Goal: Task Accomplishment & Management: Use online tool/utility

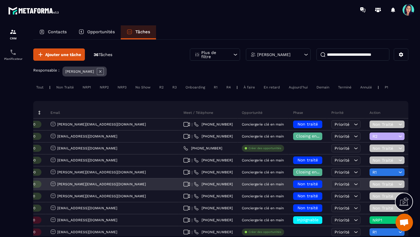
scroll to position [0, 135]
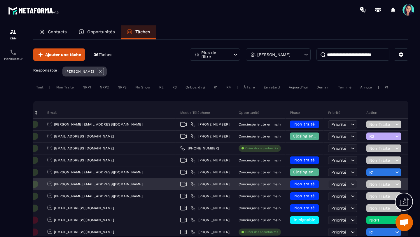
click at [395, 185] on icon at bounding box center [398, 184] width 6 height 6
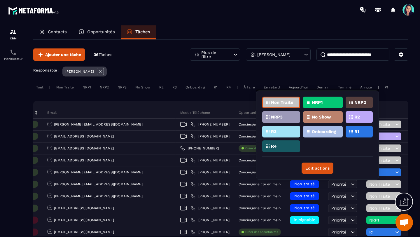
click at [361, 105] on div "NRP2" at bounding box center [359, 103] width 27 height 12
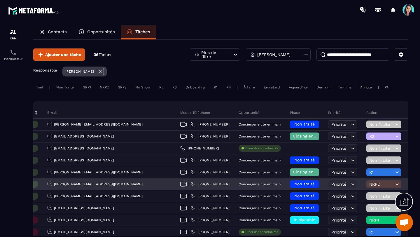
click at [295, 185] on span "Non traité" at bounding box center [305, 184] width 20 height 5
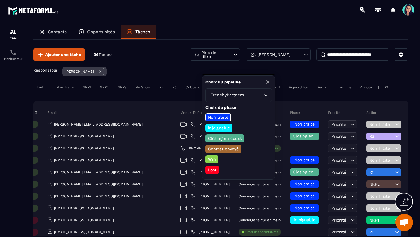
click at [215, 170] on p "Lost" at bounding box center [212, 170] width 10 height 6
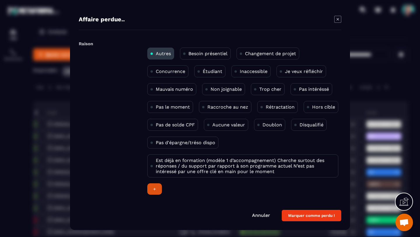
click at [154, 188] on div "+" at bounding box center [154, 188] width 15 height 11
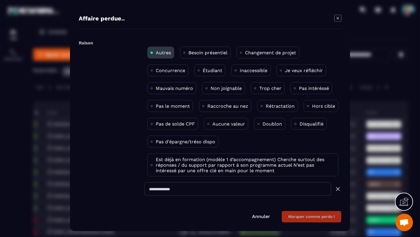
click at [155, 189] on input "Modal window" at bounding box center [238, 188] width 187 height 13
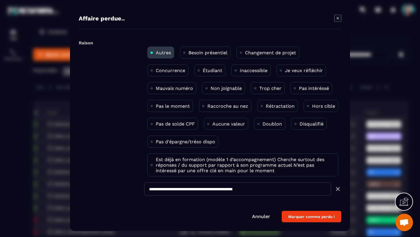
type input "**********"
click at [312, 218] on button "Marquer comme perdu !" at bounding box center [312, 216] width 60 height 11
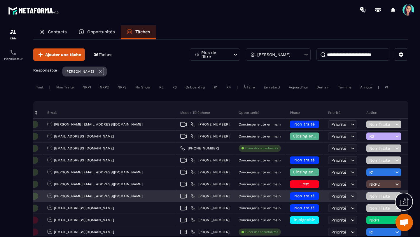
click at [395, 196] on icon at bounding box center [398, 196] width 6 height 6
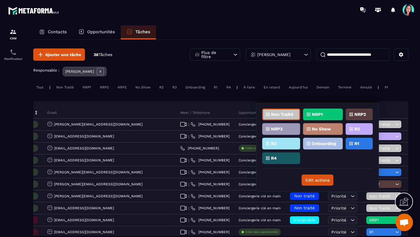
click at [361, 142] on div "R1" at bounding box center [359, 144] width 27 height 12
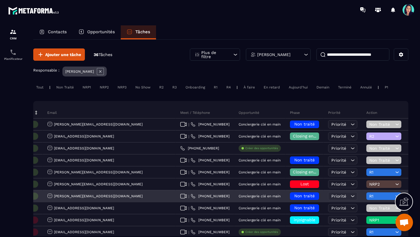
click at [295, 196] on span "Non traité" at bounding box center [305, 196] width 20 height 5
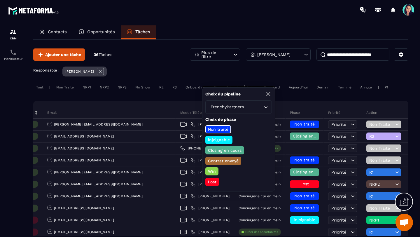
click at [225, 151] on p "Closing en cours" at bounding box center [224, 150] width 35 height 6
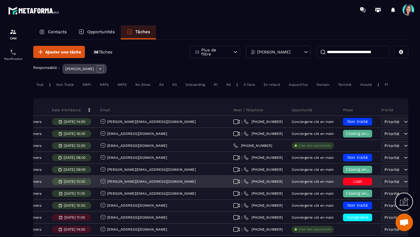
scroll to position [0, 0]
